Goal: Transaction & Acquisition: Purchase product/service

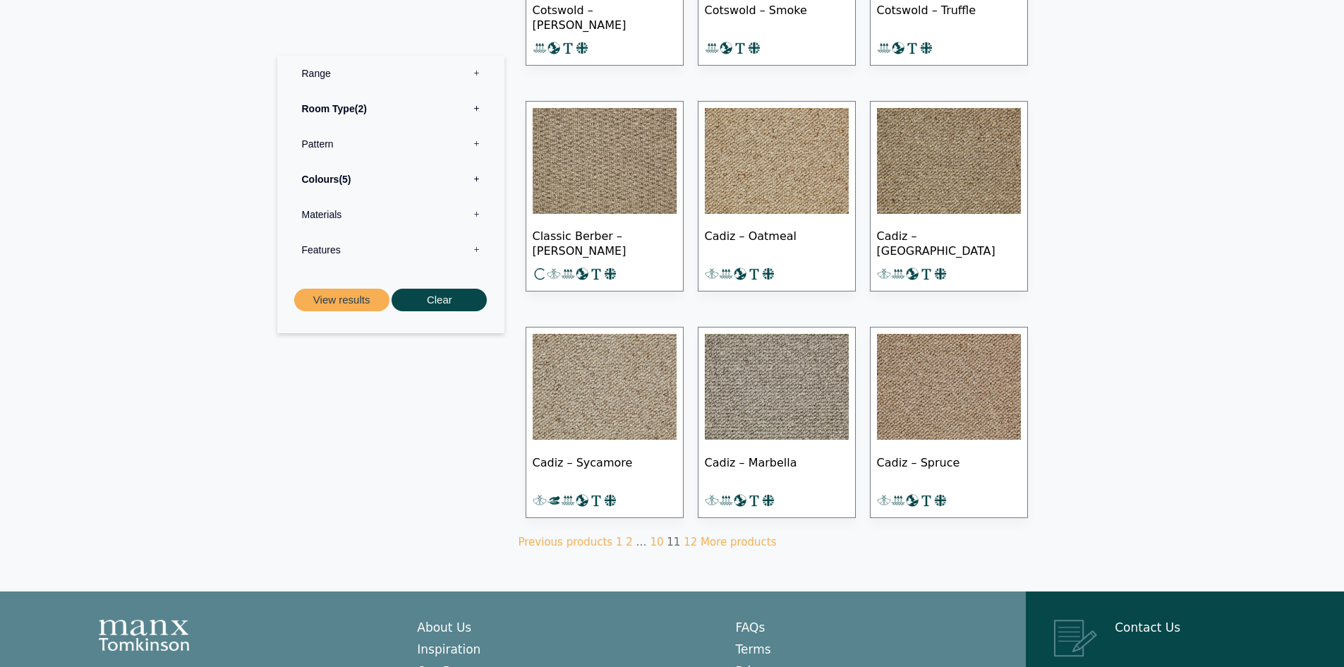
scroll to position [869, 0]
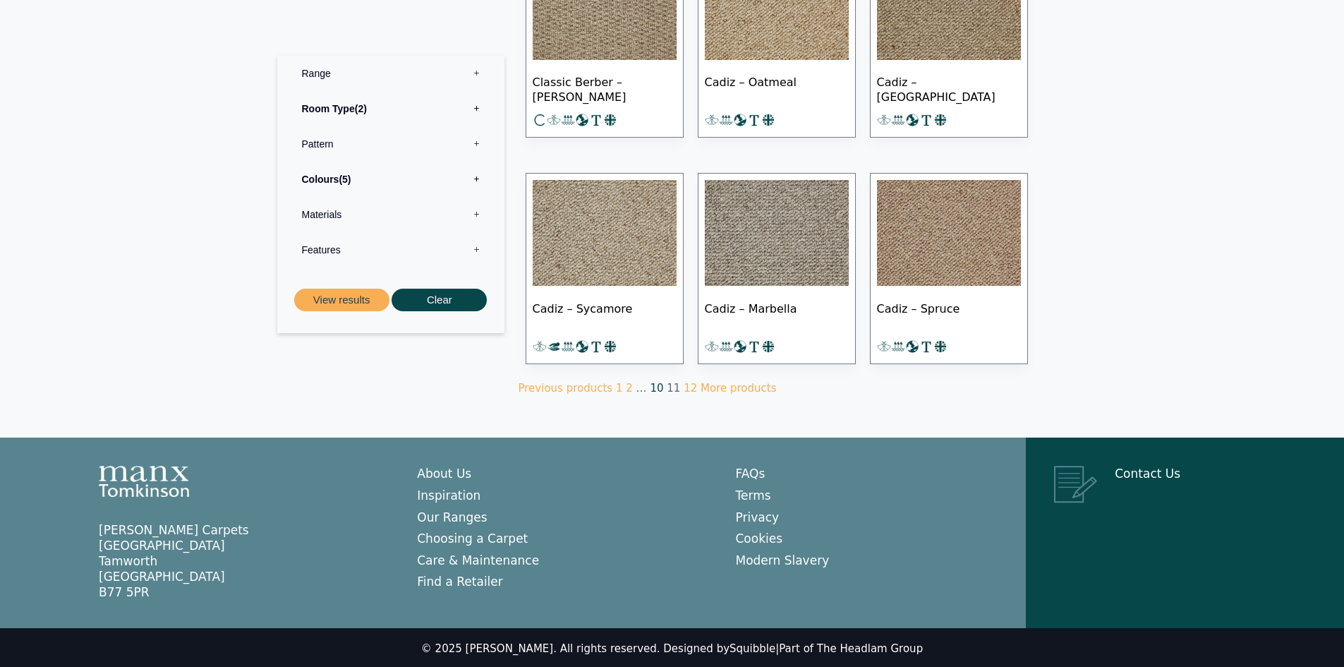
click at [650, 382] on link "10" at bounding box center [656, 388] width 13 height 13
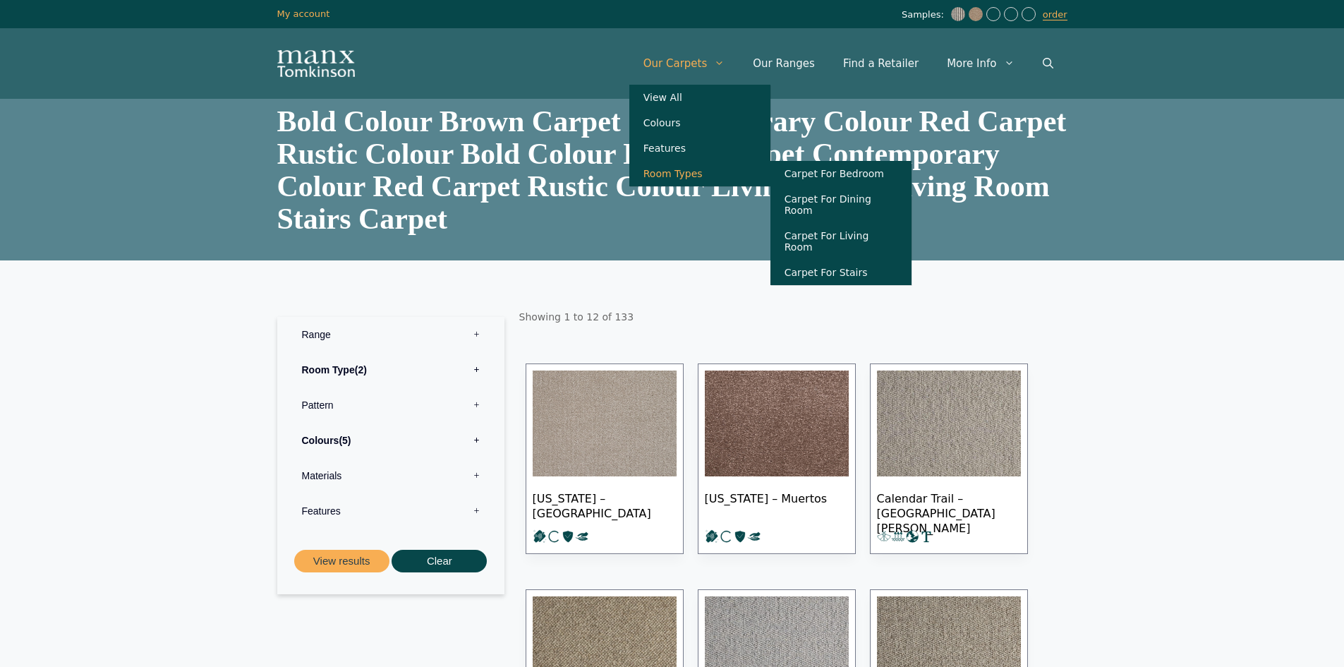
click at [698, 178] on link "Room Types" at bounding box center [699, 173] width 141 height 25
click at [859, 232] on link "Carpet For Living Room" at bounding box center [841, 241] width 141 height 37
